Goal: Information Seeking & Learning: Learn about a topic

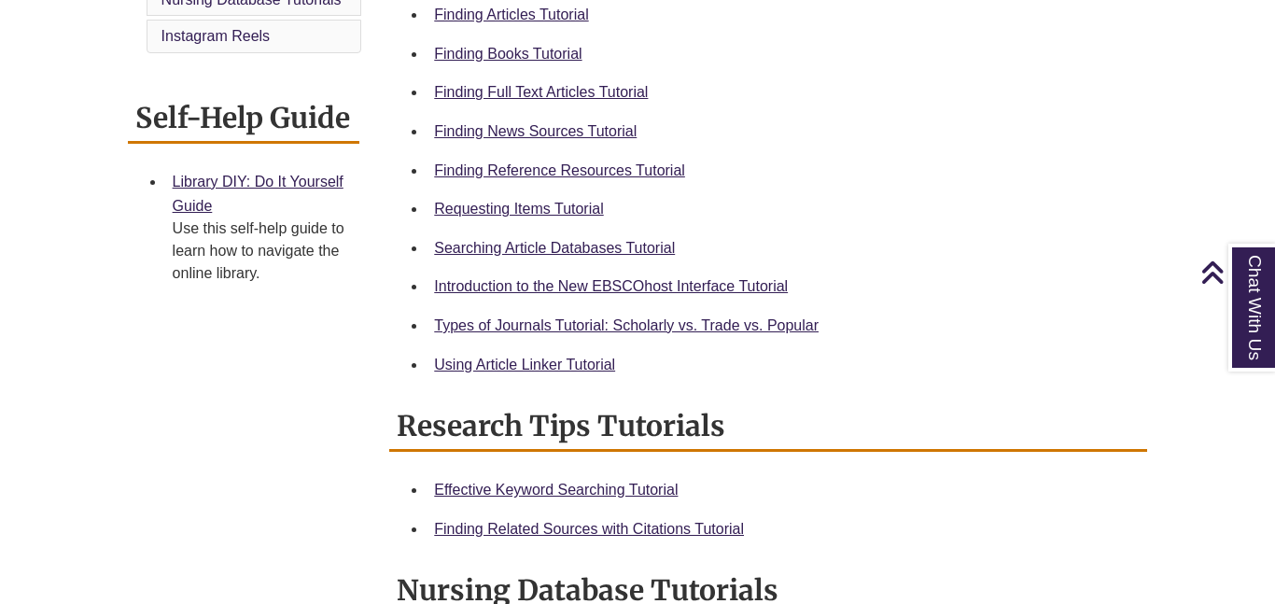
scroll to position [297, 0]
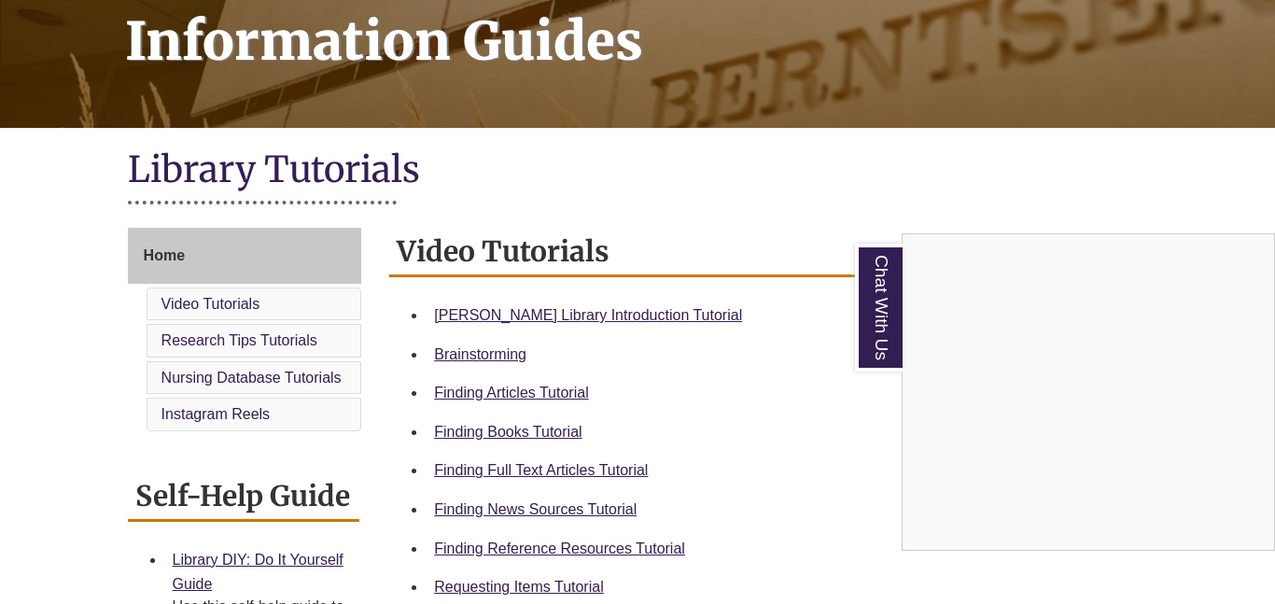
click at [598, 315] on div "Chat With Us" at bounding box center [637, 302] width 1275 height 604
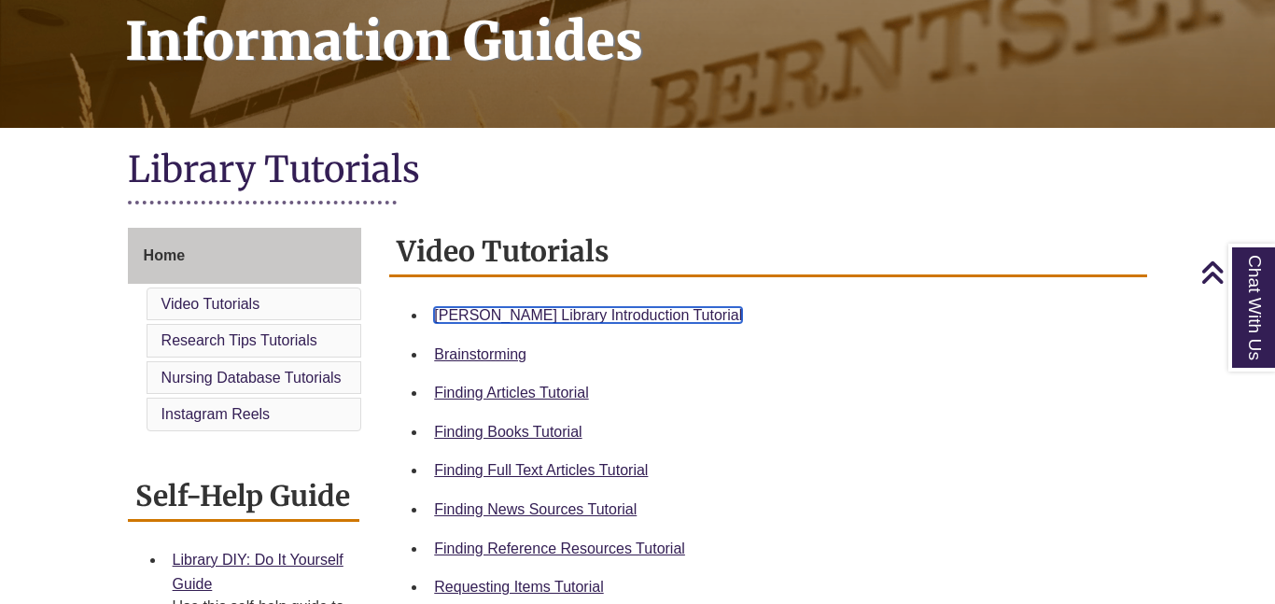
click at [598, 315] on link "Berntsen Library Introduction Tutorial" at bounding box center [588, 315] width 308 height 16
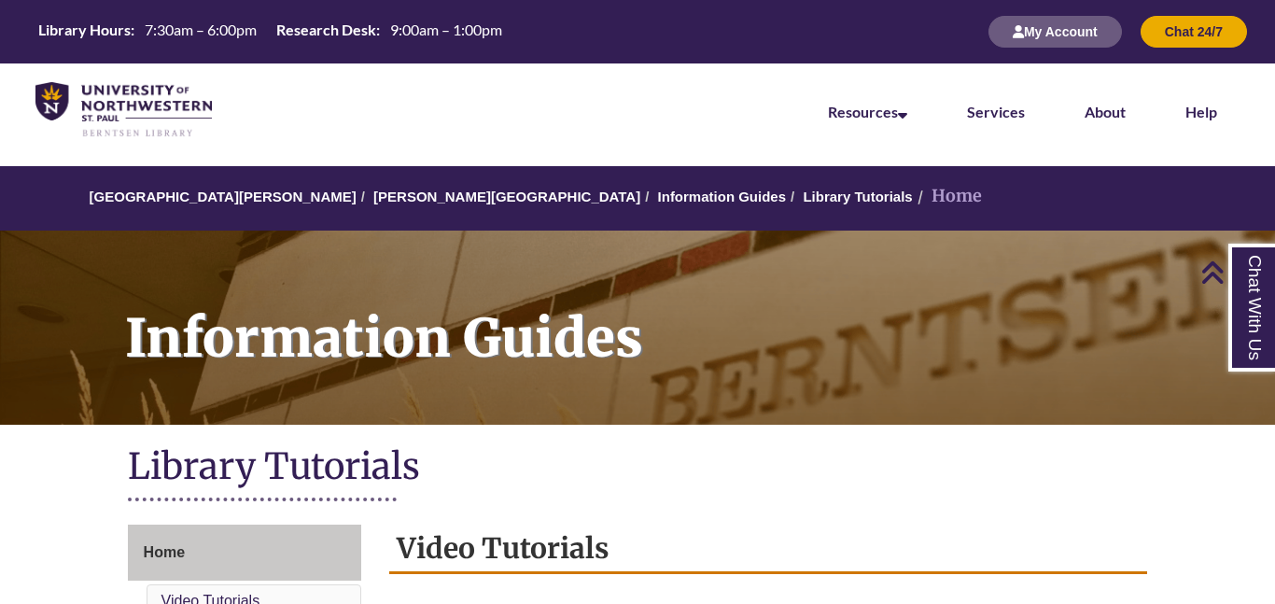
scroll to position [297, 0]
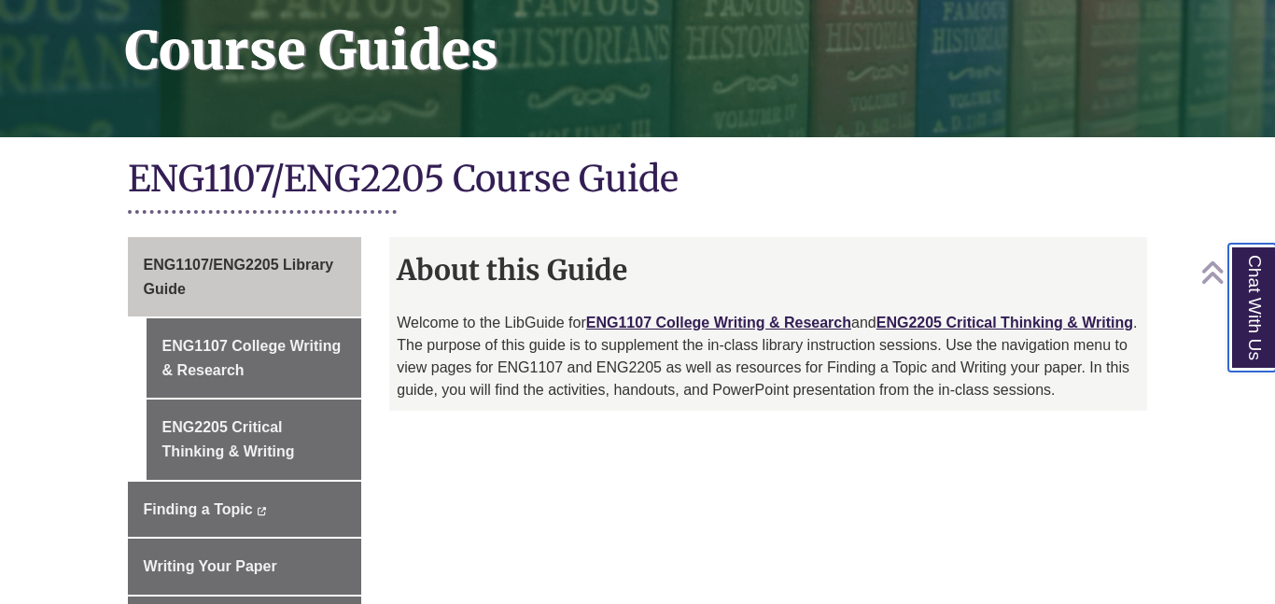
scroll to position [311, 0]
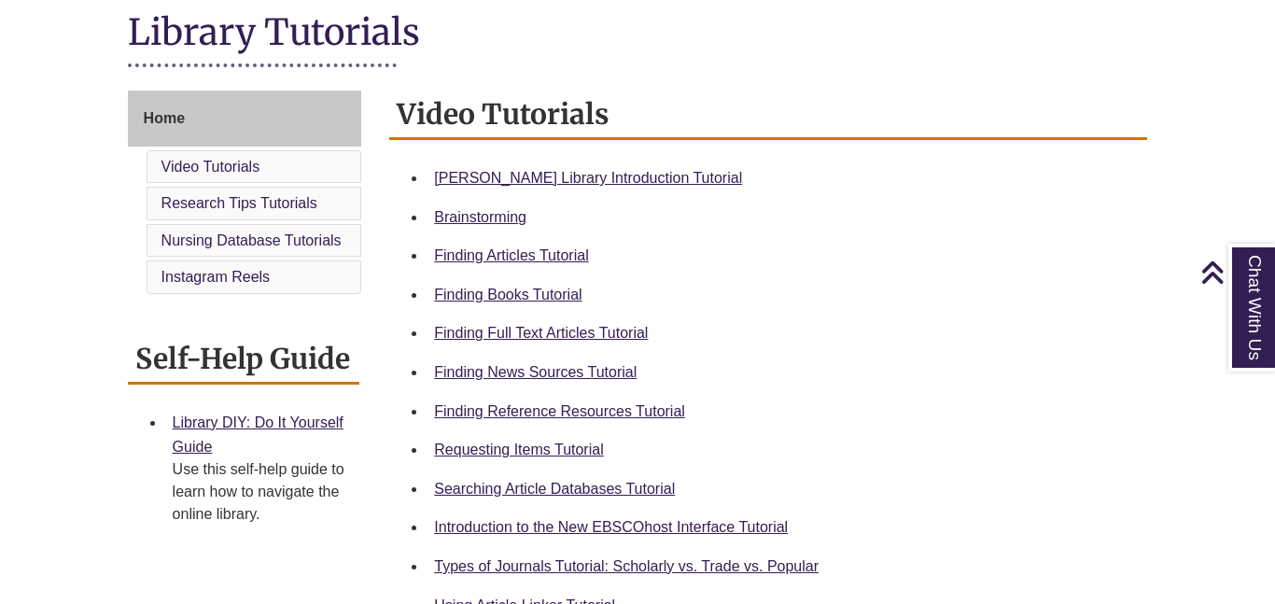
scroll to position [432, 0]
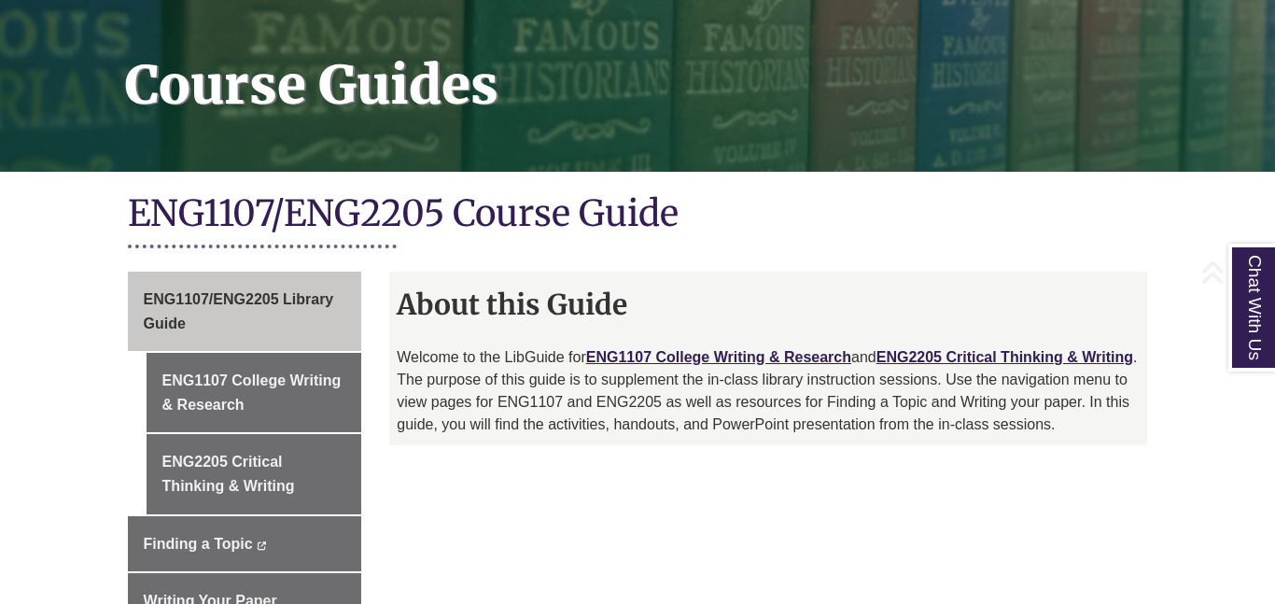
scroll to position [298, 0]
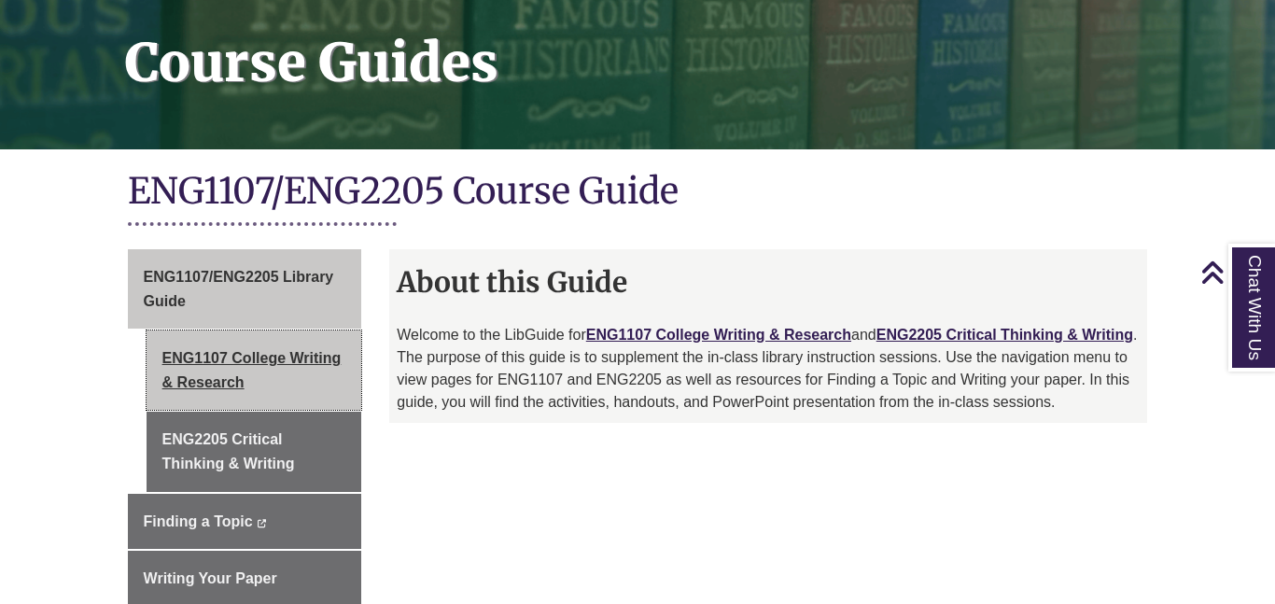
click at [294, 340] on link "ENG1107 College Writing & Research" at bounding box center [255, 370] width 216 height 79
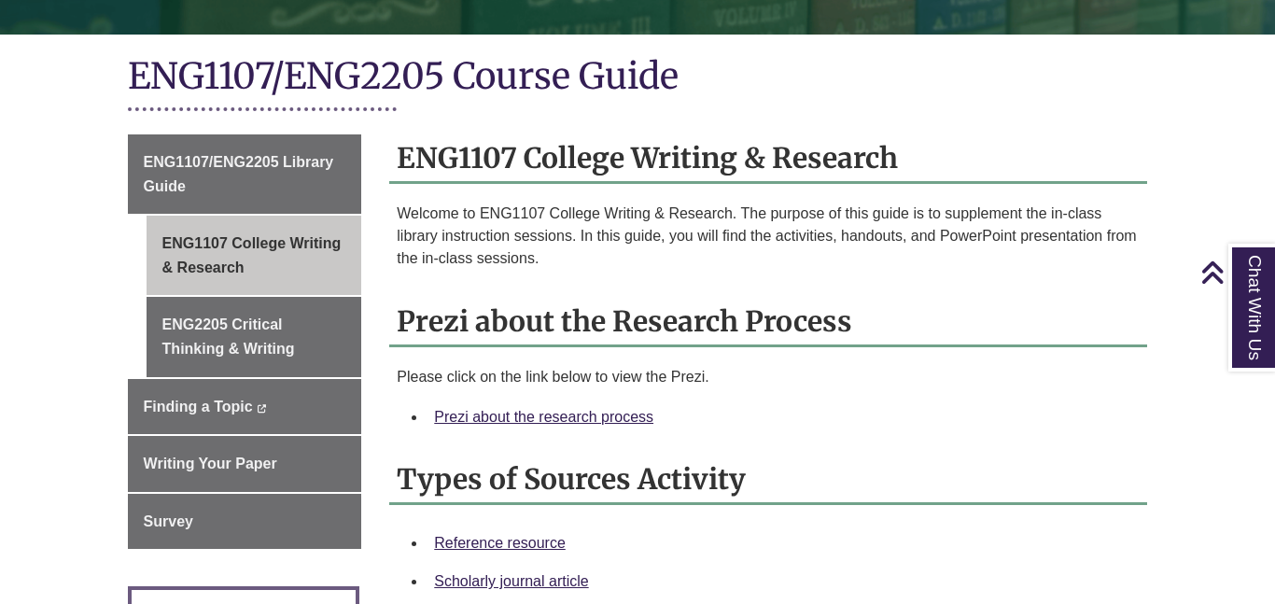
scroll to position [462, 0]
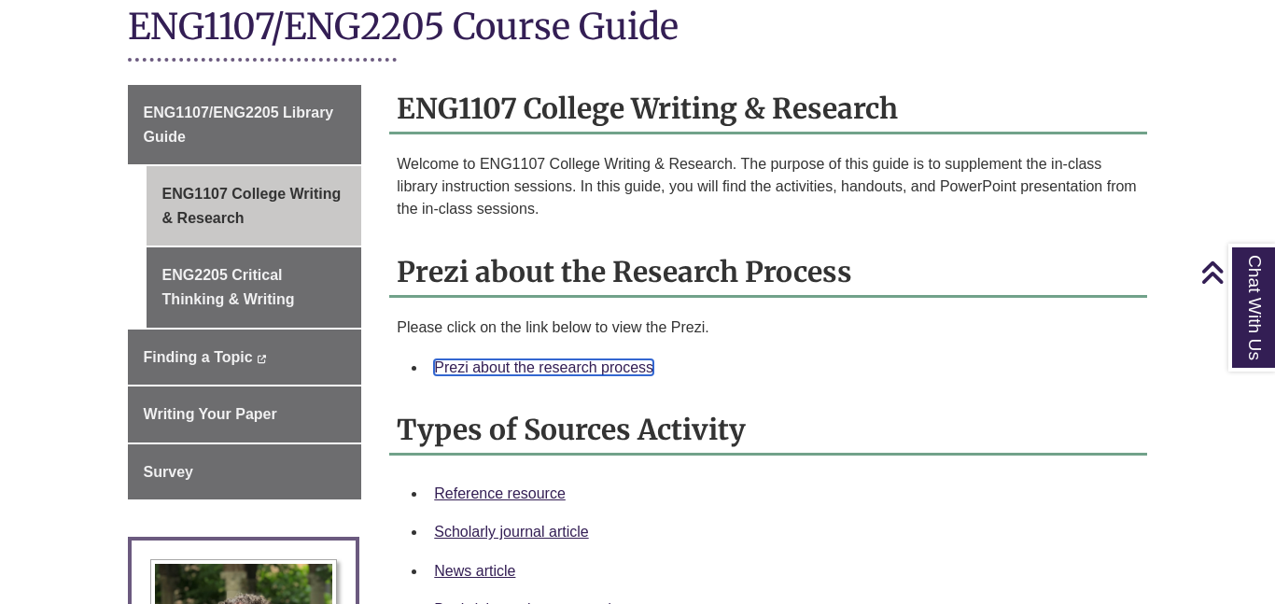
click at [527, 359] on link "Prezi about the research process" at bounding box center [543, 367] width 219 height 16
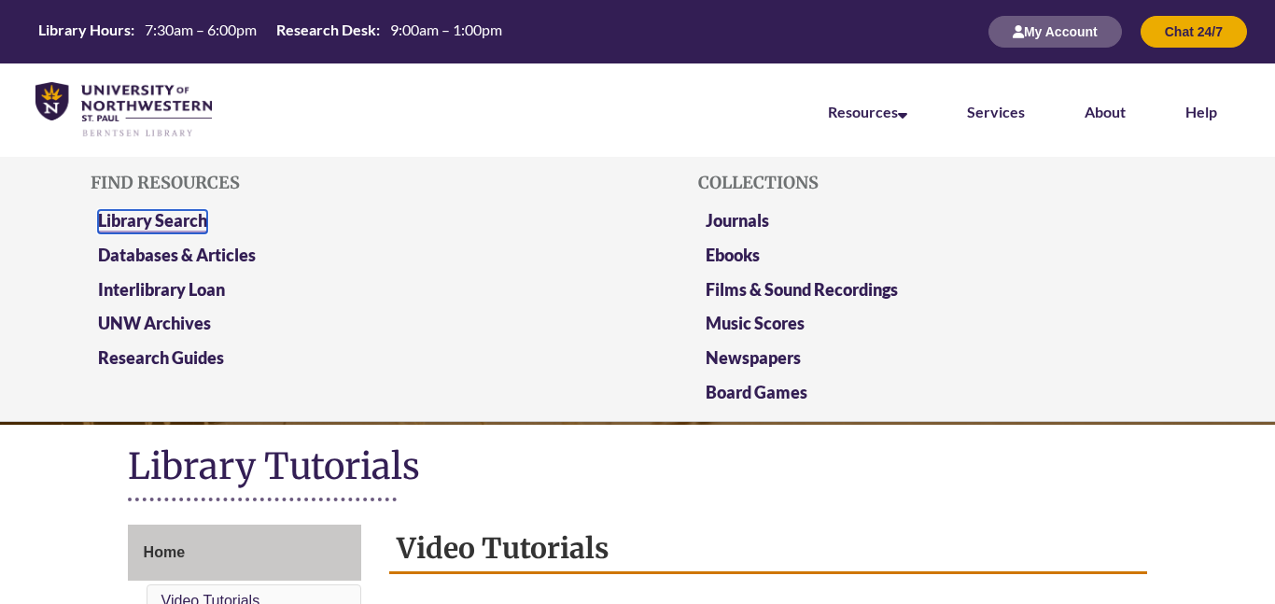
click at [137, 219] on link "Library Search" at bounding box center [152, 221] width 109 height 23
